Goal: Check status

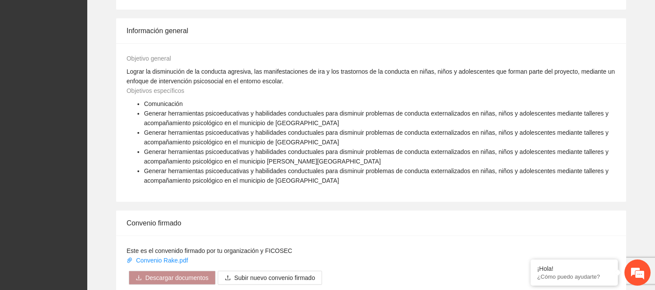
scroll to position [873, 0]
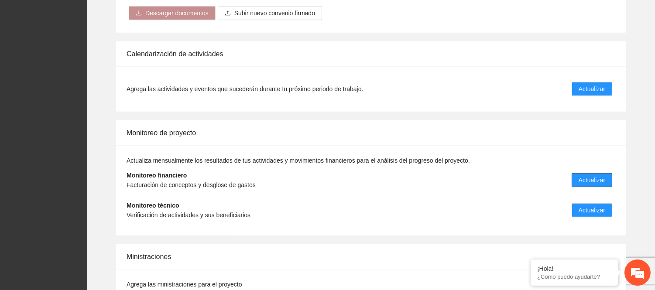
click at [594, 176] on span "Actualizar" at bounding box center [592, 181] width 27 height 10
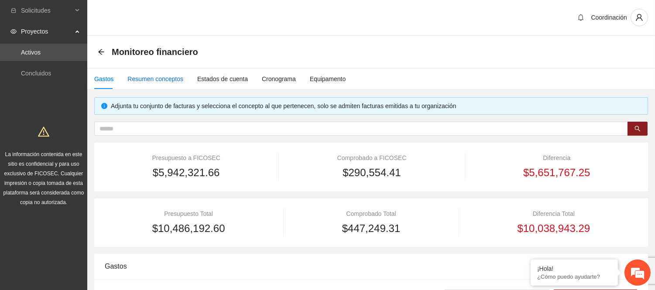
click at [148, 79] on div "Resumen conceptos" at bounding box center [156, 79] width 56 height 10
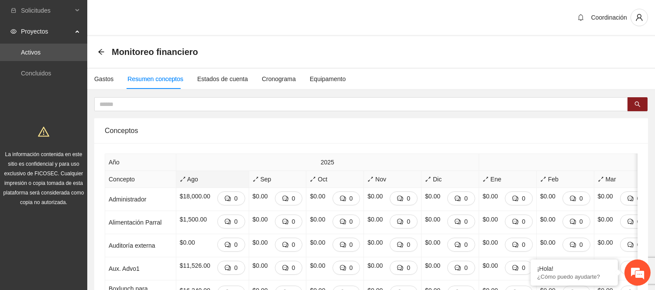
click at [180, 178] on span "Ago" at bounding box center [212, 180] width 65 height 10
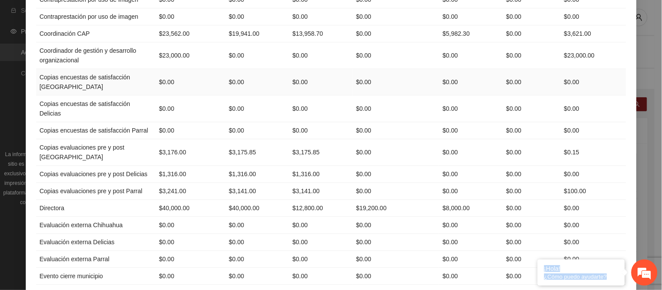
drag, startPoint x: 39, startPoint y: 81, endPoint x: 610, endPoint y: 172, distance: 577.4
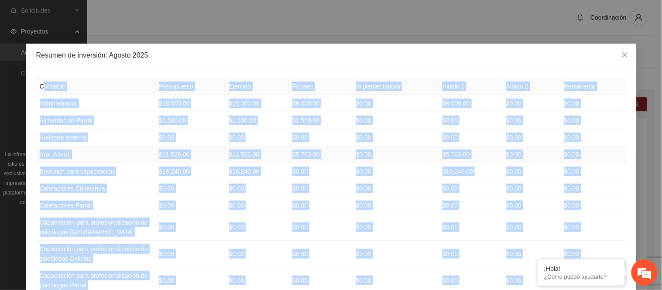
click at [115, 153] on td "Aux. Advo1" at bounding box center [96, 154] width 120 height 17
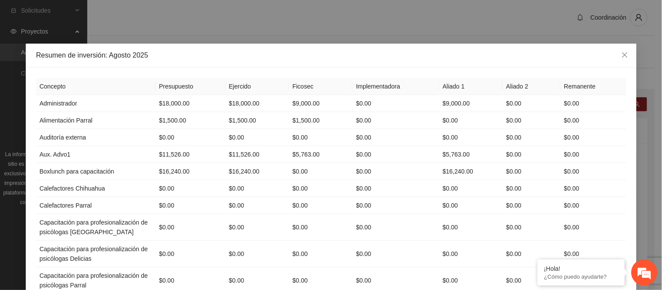
click at [36, 86] on th "Concepto" at bounding box center [96, 86] width 120 height 17
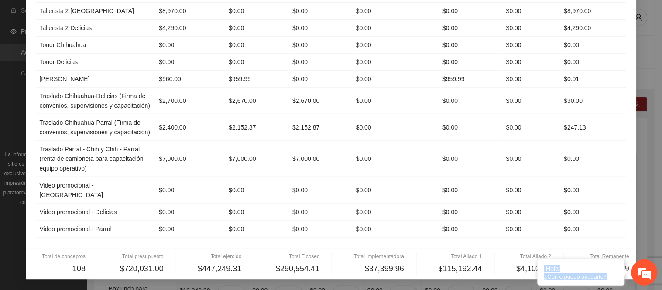
scroll to position [2054, 0]
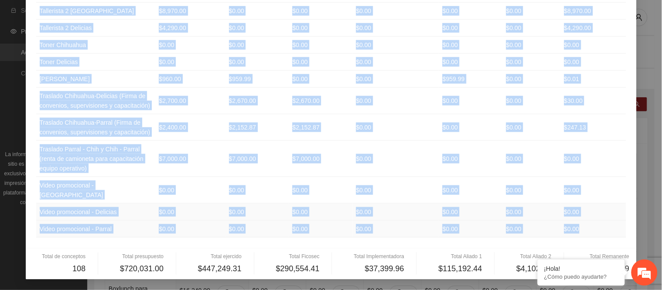
drag, startPoint x: 34, startPoint y: 86, endPoint x: 603, endPoint y: 225, distance: 585.4
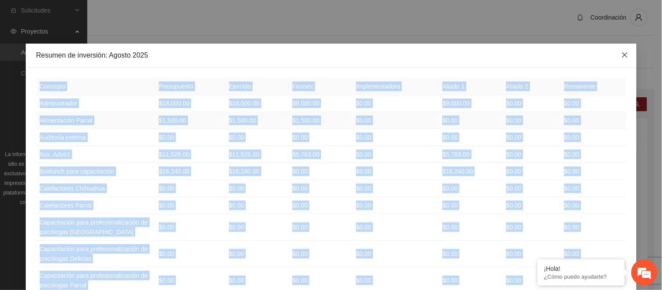
click at [621, 50] on span "Close" at bounding box center [626, 56] width 24 height 24
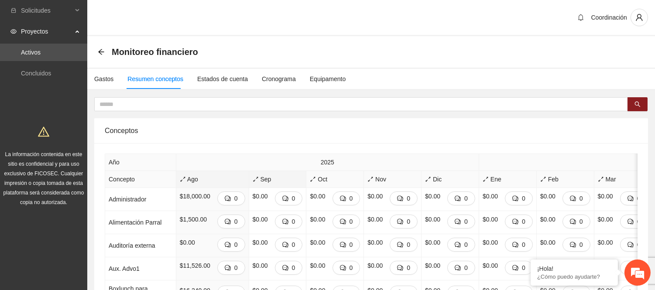
click at [253, 175] on div "Sep" at bounding box center [278, 180] width 50 height 10
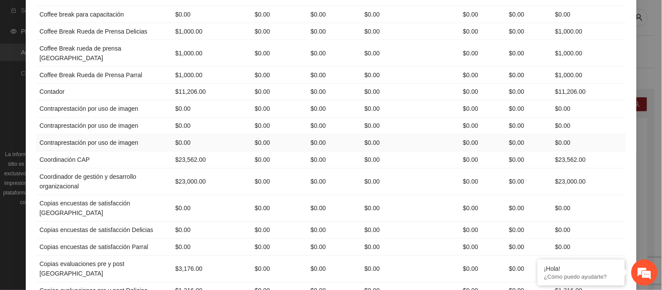
scroll to position [582, 0]
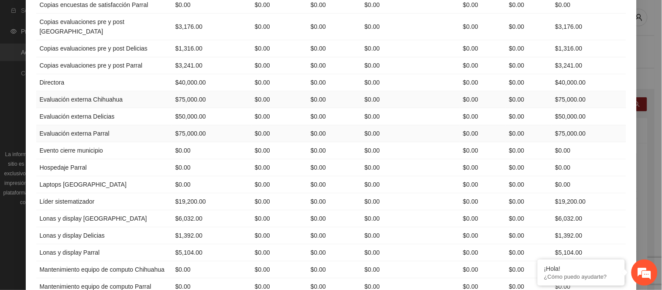
click at [276, 108] on td "$0.00" at bounding box center [280, 99] width 56 height 17
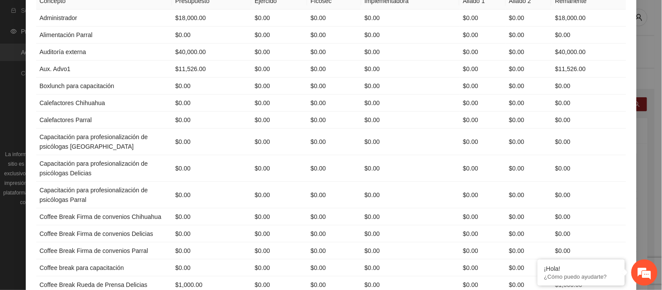
scroll to position [0, 0]
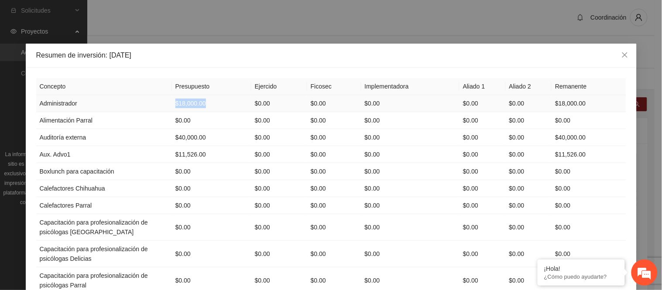
drag, startPoint x: 149, startPoint y: 103, endPoint x: 223, endPoint y: 99, distance: 74.3
click at [223, 99] on td "$18,000.00" at bounding box center [211, 103] width 79 height 17
click at [206, 229] on td "$0.00" at bounding box center [211, 227] width 79 height 27
drag, startPoint x: 140, startPoint y: 90, endPoint x: 181, endPoint y: 115, distance: 48.4
click at [194, 93] on tr "Concepto Presupuesto Ejercido Ficosec Implementadora Aliado 1 Aliado 2 Remanente" at bounding box center [331, 86] width 590 height 17
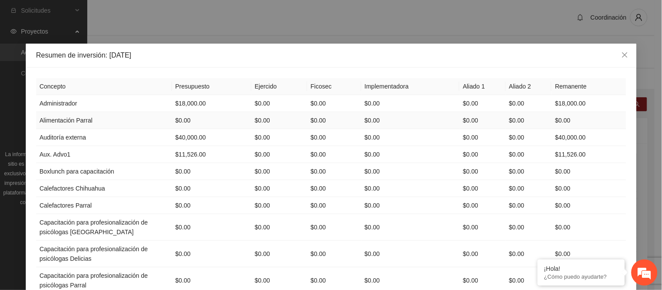
click at [178, 120] on td "$0.00" at bounding box center [211, 120] width 79 height 17
drag, startPoint x: 150, startPoint y: 100, endPoint x: 194, endPoint y: 98, distance: 44.6
click at [194, 98] on tr "Administrador $18,000.00 $0.00 $0.00 $0.00 $0.00 $0.00 $18,000.00" at bounding box center [331, 103] width 590 height 17
drag, startPoint x: 224, startPoint y: 220, endPoint x: 229, endPoint y: 216, distance: 6.2
click at [229, 216] on tr "Capacitación para profesionalización de psicólogas Chihuahua $0.00 $0.00 $0.00 …" at bounding box center [331, 227] width 590 height 27
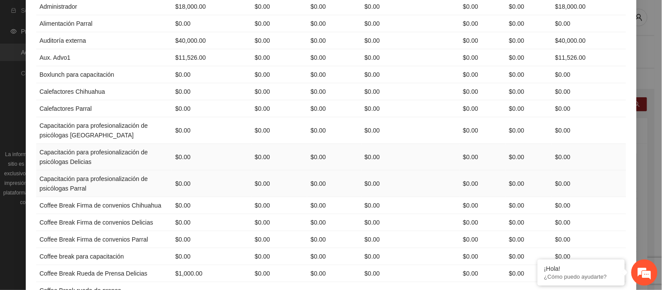
scroll to position [145, 0]
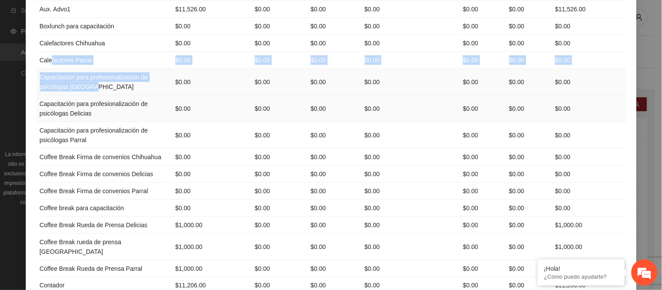
drag, startPoint x: 46, startPoint y: 64, endPoint x: 111, endPoint y: 97, distance: 72.8
click at [137, 164] on td "Coffee Break Firma de convenios Chihuahua" at bounding box center [104, 157] width 136 height 17
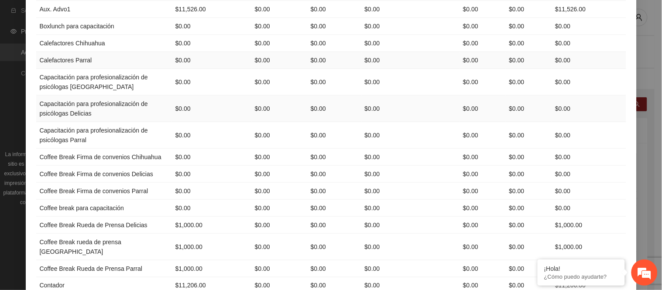
click at [307, 59] on td "$0.00" at bounding box center [334, 60] width 54 height 17
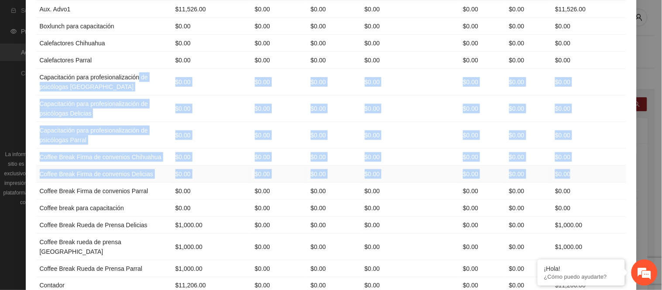
drag, startPoint x: 141, startPoint y: 75, endPoint x: 633, endPoint y: 180, distance: 502.7
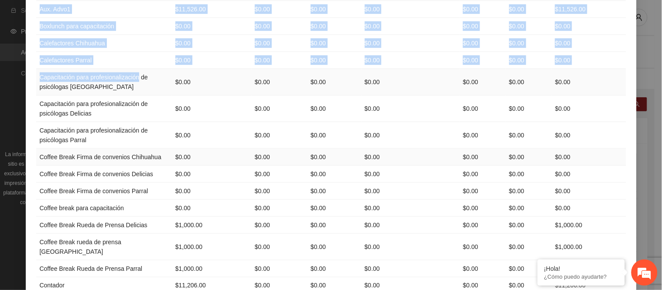
click at [375, 162] on td "$0.00" at bounding box center [411, 157] width 98 height 17
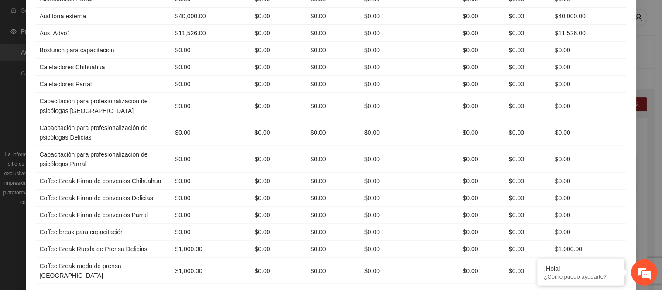
scroll to position [0, 0]
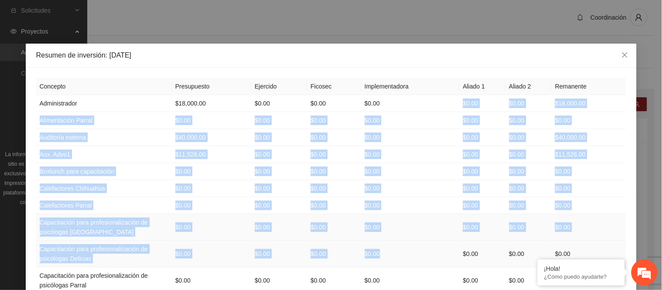
drag, startPoint x: 446, startPoint y: 106, endPoint x: 397, endPoint y: 244, distance: 146.0
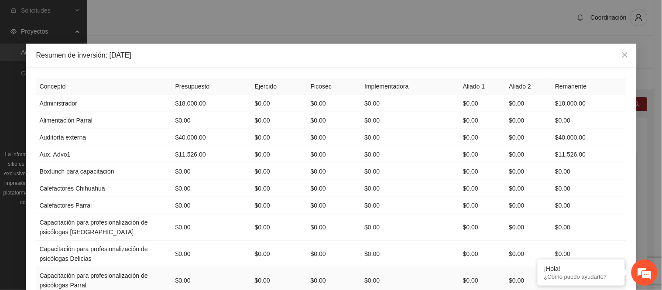
click at [468, 278] on td "$0.00" at bounding box center [483, 281] width 46 height 27
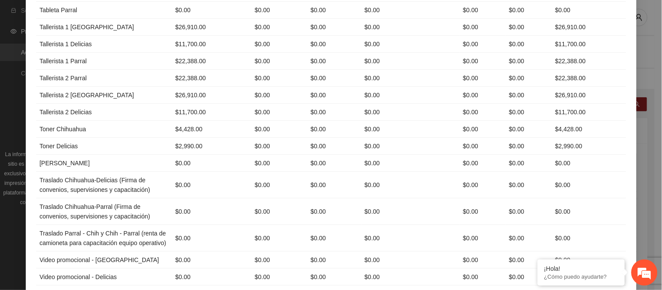
scroll to position [1920, 0]
